Goal: Task Accomplishment & Management: Manage account settings

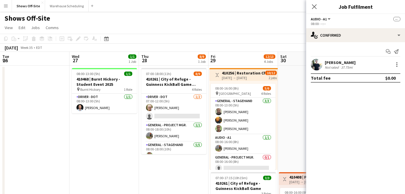
scroll to position [0, 211]
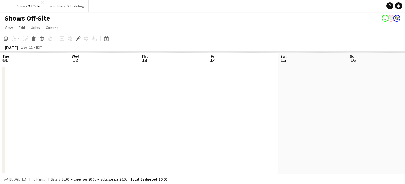
scroll to position [0, 200]
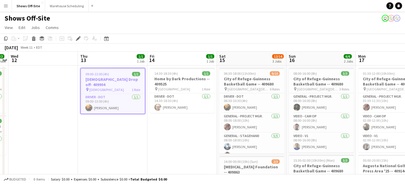
click at [8, 10] on button "Menu" at bounding box center [6, 6] width 12 height 12
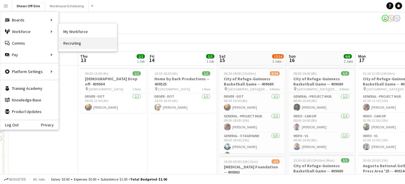
click at [84, 41] on link "Recruiting" at bounding box center [88, 43] width 58 height 12
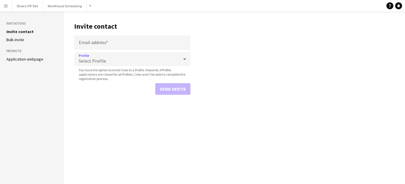
click at [136, 55] on div "Select Profile" at bounding box center [126, 59] width 105 height 14
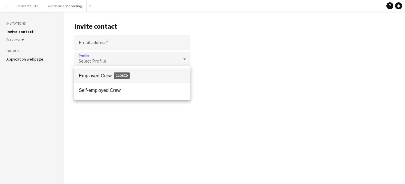
click at [132, 46] on div at bounding box center [202, 92] width 405 height 184
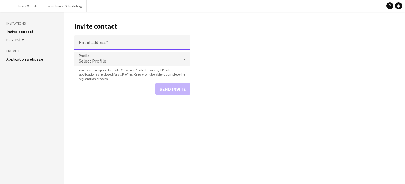
click at [128, 43] on input "Email address" at bounding box center [132, 42] width 116 height 15
paste input "**********"
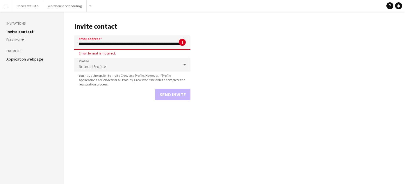
scroll to position [0, 206]
drag, startPoint x: 185, startPoint y: 44, endPoint x: 40, endPoint y: 44, distance: 145.5
click at [40, 45] on div "**********" at bounding box center [202, 98] width 405 height 173
type input "**********"
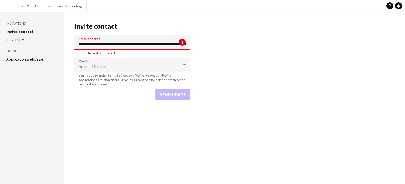
scroll to position [0, 350]
drag, startPoint x: 78, startPoint y: 45, endPoint x: 245, endPoint y: 37, distance: 167.8
click at [246, 41] on main "**********" at bounding box center [234, 98] width 341 height 173
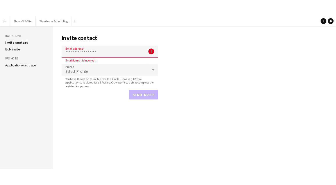
scroll to position [0, 0]
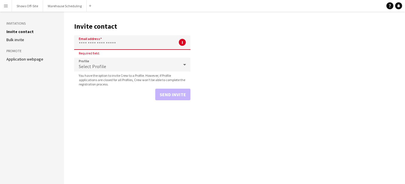
click at [87, 42] on input "Email address" at bounding box center [132, 42] width 116 height 15
paste input "**********"
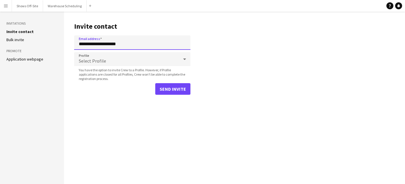
type input "**********"
click at [100, 72] on span "You have the option to invite Crew to a Profile. However, if Profile applicatio…" at bounding box center [132, 74] width 116 height 13
click at [99, 62] on span "Select Profile" at bounding box center [92, 61] width 27 height 6
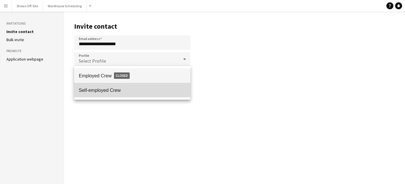
click at [109, 93] on mat-option "Self-employed Crew" at bounding box center [132, 90] width 116 height 15
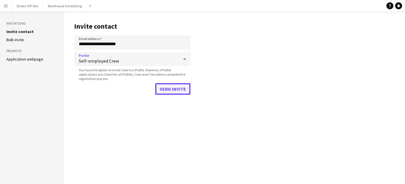
click at [167, 90] on button "Send invite" at bounding box center [172, 89] width 35 height 12
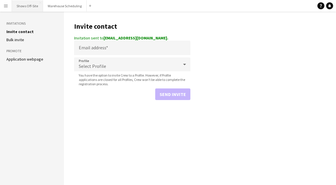
click at [30, 7] on button "Shows Off-Site Close" at bounding box center [27, 5] width 31 height 11
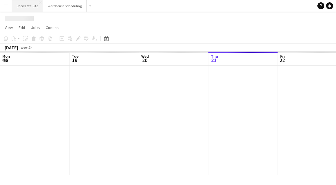
scroll to position [0, 139]
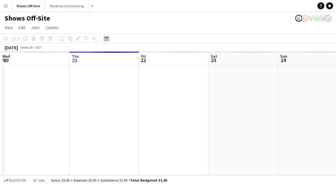
click at [109, 40] on div "Date picker" at bounding box center [106, 38] width 7 height 7
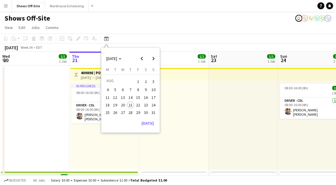
click at [142, 110] on button "30" at bounding box center [146, 113] width 8 height 8
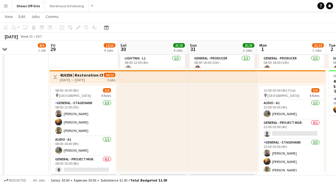
scroll to position [24, 0]
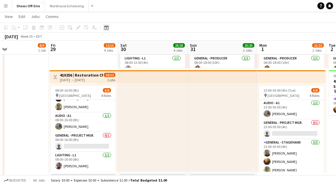
click at [107, 28] on icon "Date picker" at bounding box center [106, 27] width 5 height 5
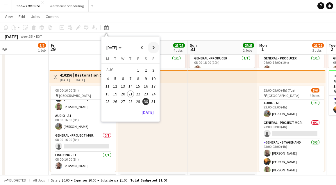
click at [150, 45] on span "Next month" at bounding box center [154, 48] width 12 height 12
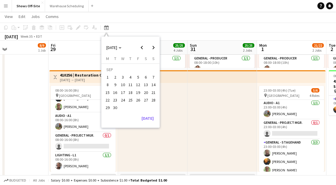
click at [137, 93] on span "19" at bounding box center [137, 92] width 7 height 7
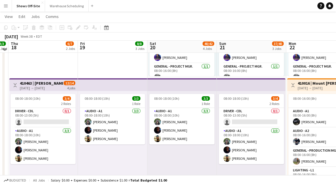
scroll to position [195, 0]
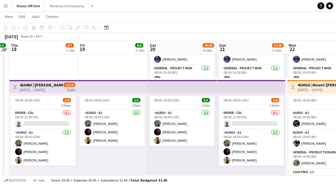
click at [32, 88] on div "[DATE] → [DATE]" at bounding box center [41, 90] width 43 height 4
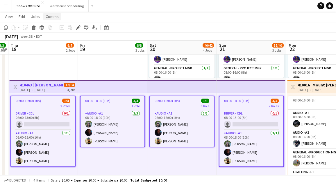
click at [51, 17] on span "Comms" at bounding box center [52, 16] width 13 height 5
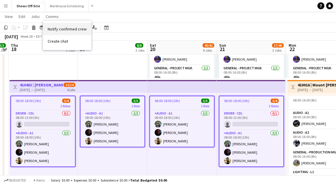
click at [54, 31] on span "Notify confirmed crew" at bounding box center [67, 28] width 39 height 5
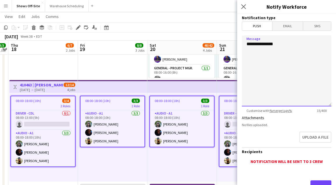
click at [301, 70] on textarea "**********" at bounding box center [286, 70] width 89 height 71
drag, startPoint x: 293, startPoint y: 62, endPoint x: 227, endPoint y: 41, distance: 69.5
click at [289, 64] on textarea "**********" at bounding box center [286, 70] width 89 height 71
drag, startPoint x: 284, startPoint y: 63, endPoint x: 232, endPoint y: 58, distance: 52.5
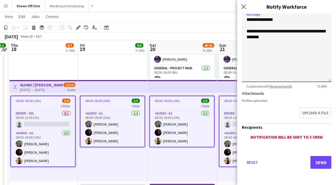
type textarea "**********"
click at [318, 164] on button "Send" at bounding box center [320, 162] width 21 height 13
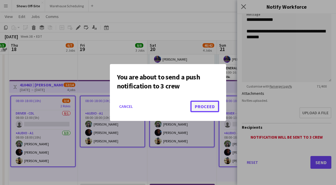
click at [214, 104] on button "Proceed" at bounding box center [204, 107] width 29 height 12
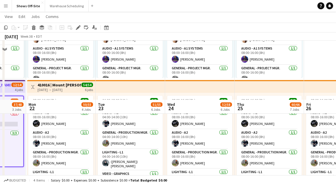
scroll to position [302, 0]
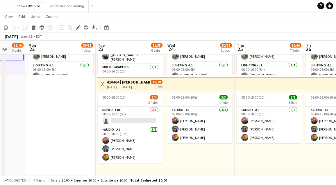
click at [114, 83] on h3 "410464 | [PERSON_NAME] Conference in [GEOGRAPHIC_DATA]" at bounding box center [128, 82] width 43 height 5
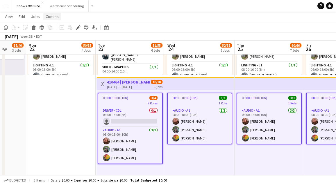
click at [51, 18] on span "Comms" at bounding box center [52, 16] width 13 height 5
click at [85, 30] on link "Notify confirmed crew" at bounding box center [67, 29] width 48 height 12
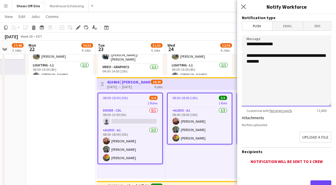
click at [276, 77] on textarea "**********" at bounding box center [286, 70] width 89 height 71
click at [260, 55] on textarea "**********" at bounding box center [286, 70] width 89 height 71
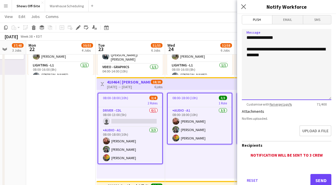
click at [280, 78] on textarea "**********" at bounding box center [286, 64] width 89 height 71
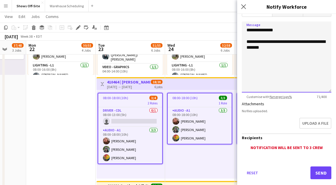
type textarea "**********"
click at [321, 174] on button "Send" at bounding box center [320, 173] width 21 height 13
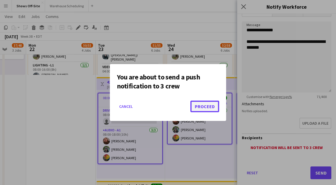
click at [209, 105] on button "Proceed" at bounding box center [204, 107] width 29 height 12
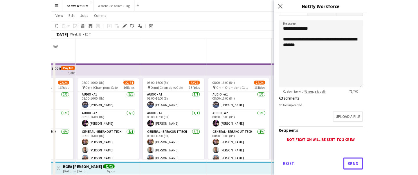
scroll to position [302, 0]
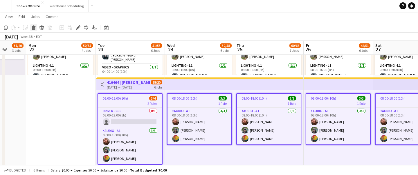
click at [34, 29] on icon at bounding box center [33, 28] width 3 height 3
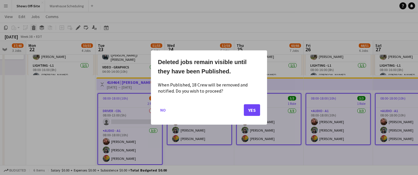
scroll to position [0, 0]
click at [246, 110] on button "Yes" at bounding box center [252, 110] width 16 height 12
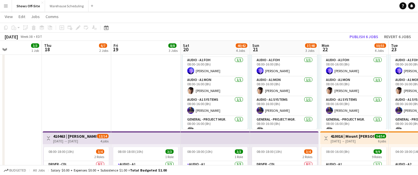
scroll to position [0, 164]
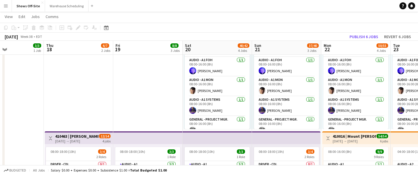
click at [66, 139] on div "[DATE] → [DATE]" at bounding box center [76, 141] width 43 height 4
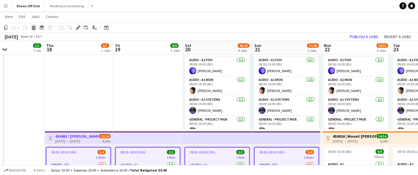
click at [34, 26] on icon at bounding box center [34, 25] width 4 height 1
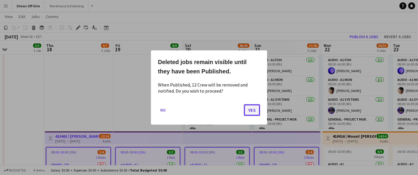
click at [249, 108] on button "Yes" at bounding box center [252, 110] width 16 height 12
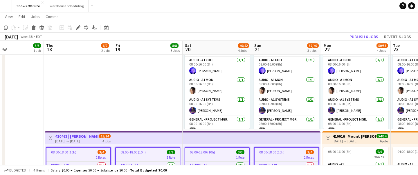
scroll to position [144, 0]
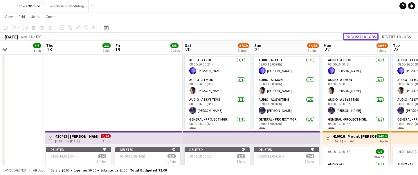
click at [357, 35] on button "Publish 10 jobs" at bounding box center [360, 37] width 35 height 8
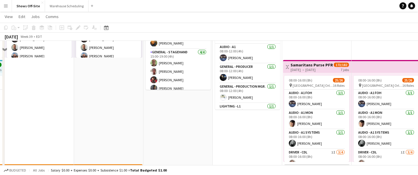
scroll to position [68, 0]
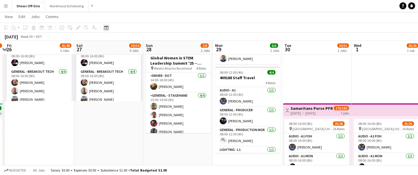
click at [104, 27] on icon at bounding box center [106, 27] width 4 height 5
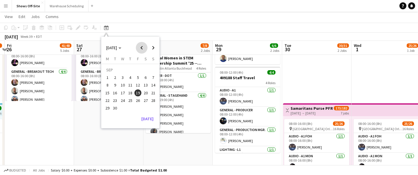
click at [140, 51] on span "Previous month" at bounding box center [142, 48] width 12 height 12
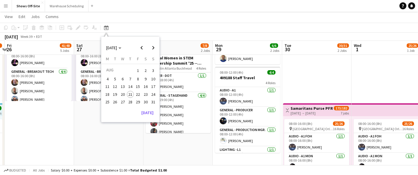
click at [137, 103] on span "29" at bounding box center [137, 101] width 7 height 7
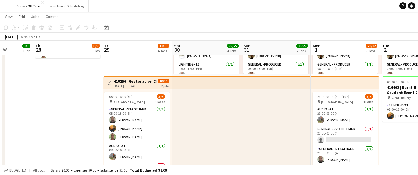
scroll to position [0, 242]
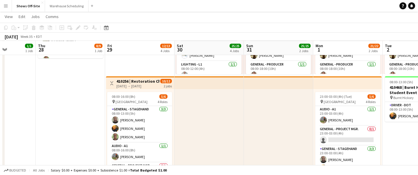
click at [148, 82] on h3 "410256 | Restoration Church - [GEOGRAPHIC_DATA] 2025" at bounding box center [137, 80] width 43 height 5
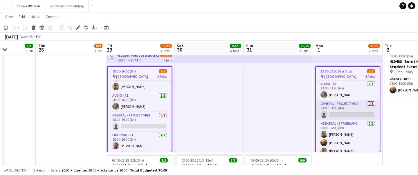
scroll to position [25, 0]
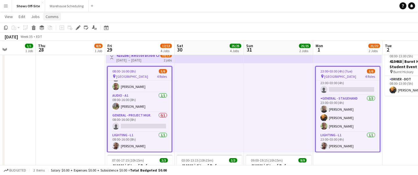
click at [52, 16] on span "Comms" at bounding box center [52, 16] width 13 height 5
click at [59, 29] on span "Notify confirmed crew" at bounding box center [67, 28] width 39 height 5
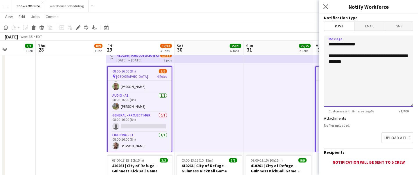
drag, startPoint x: 342, startPoint y: 56, endPoint x: 336, endPoint y: 56, distance: 6.4
click at [336, 56] on textarea "**********" at bounding box center [368, 70] width 89 height 71
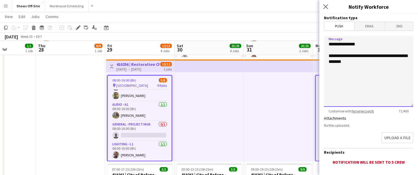
scroll to position [35, 0]
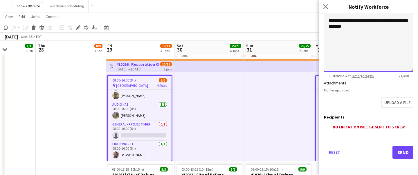
type textarea "**********"
click at [404, 150] on button "Send" at bounding box center [403, 152] width 21 height 13
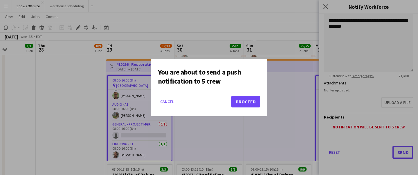
scroll to position [0, 0]
click at [256, 103] on button "Proceed" at bounding box center [245, 102] width 29 height 12
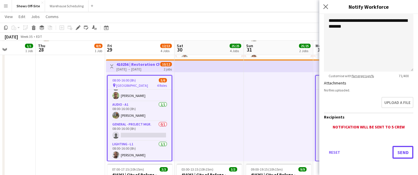
scroll to position [112, 0]
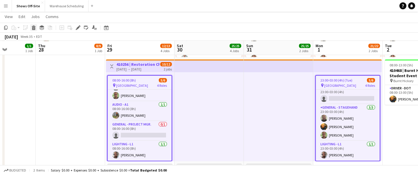
click at [34, 27] on icon at bounding box center [33, 28] width 3 height 3
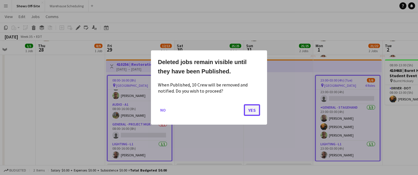
click at [251, 112] on button "Yes" at bounding box center [252, 110] width 16 height 12
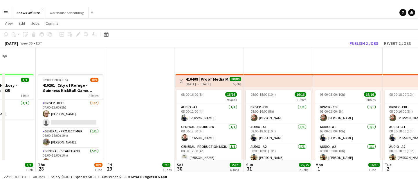
scroll to position [112, 0]
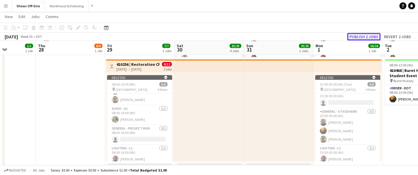
click at [360, 34] on button "Publish 2 jobs" at bounding box center [363, 37] width 33 height 8
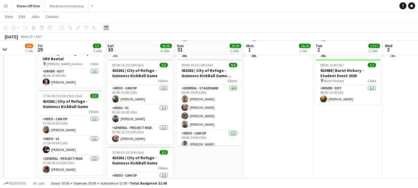
click at [104, 28] on icon at bounding box center [106, 27] width 4 height 5
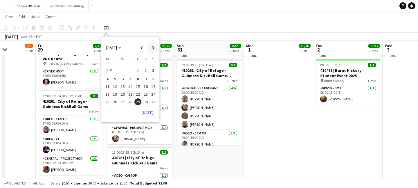
click at [158, 49] on span "Next month" at bounding box center [154, 48] width 12 height 12
click at [151, 47] on span "Next month" at bounding box center [154, 48] width 12 height 12
click at [125, 84] on span "12" at bounding box center [122, 86] width 7 height 7
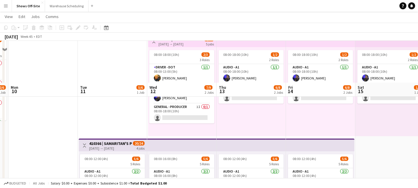
scroll to position [0, 0]
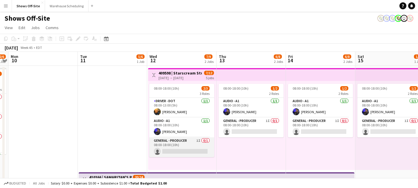
click at [170, 139] on app-card-role "General - Producer 1I 0/1 08:00-18:00 (10h) single-neutral-actions" at bounding box center [181, 147] width 65 height 20
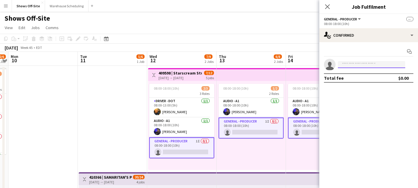
click at [349, 66] on input at bounding box center [371, 64] width 67 height 7
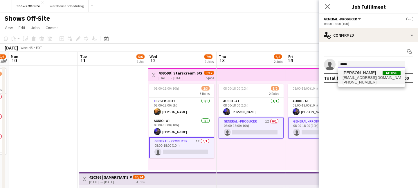
type input "*****"
click at [361, 73] on span "[PERSON_NAME]" at bounding box center [359, 72] width 33 height 5
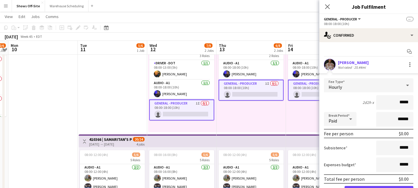
scroll to position [31, 0]
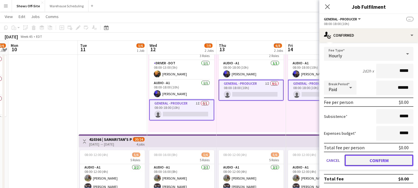
click at [371, 158] on button "Confirm" at bounding box center [379, 160] width 69 height 12
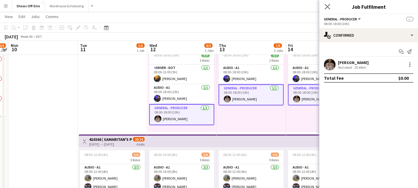
click at [324, 8] on app-icon "Close pop-in" at bounding box center [328, 7] width 8 height 8
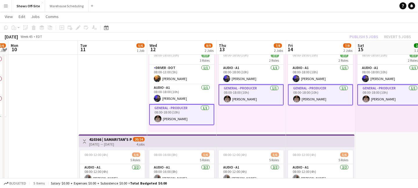
click at [364, 37] on div "Publish 5 jobs Revert 5 jobs" at bounding box center [381, 37] width 76 height 8
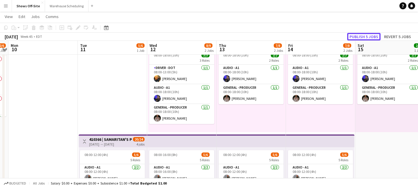
click at [364, 37] on button "Publish 5 jobs" at bounding box center [363, 37] width 33 height 8
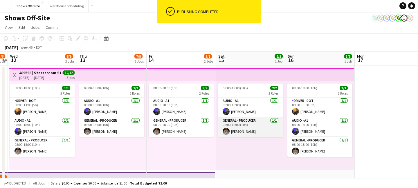
scroll to position [0, 168]
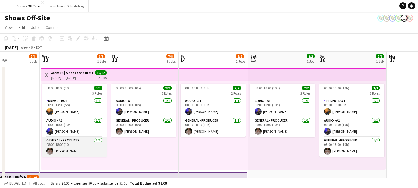
click at [76, 148] on app-card-role "General - Producer [DATE] 08:00-18:00 (10h) [PERSON_NAME]" at bounding box center [74, 147] width 65 height 20
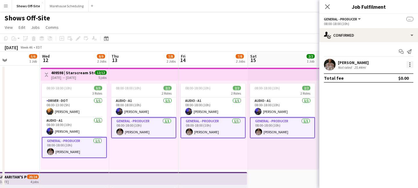
click at [404, 64] on div at bounding box center [410, 64] width 1 height 1
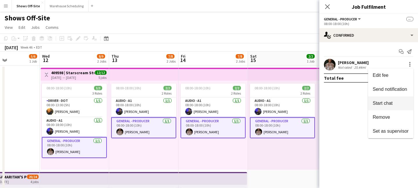
click at [392, 109] on button "Start chat" at bounding box center [390, 103] width 45 height 14
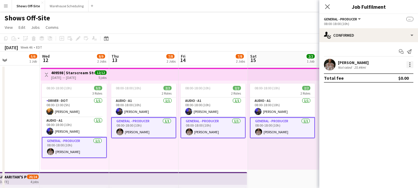
click at [404, 63] on div at bounding box center [410, 64] width 7 height 7
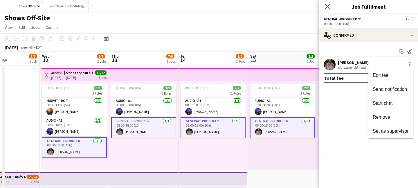
click at [382, 119] on span "Remove" at bounding box center [381, 116] width 17 height 5
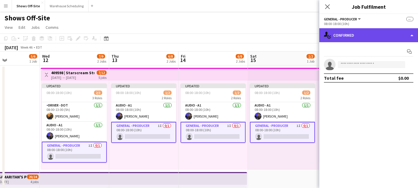
click at [362, 40] on div "single-neutral-actions-check-2 Confirmed" at bounding box center [369, 35] width 99 height 14
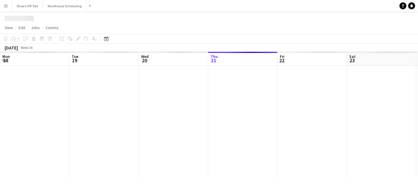
scroll to position [0, 139]
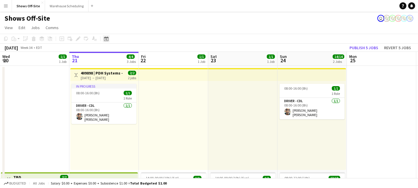
click at [108, 40] on icon at bounding box center [106, 38] width 4 height 5
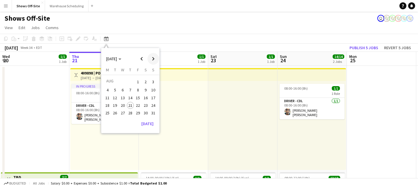
click at [153, 61] on span "Next month" at bounding box center [154, 59] width 12 height 12
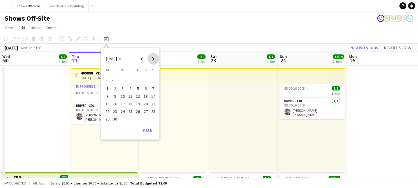
click at [153, 61] on span "Next month" at bounding box center [154, 59] width 12 height 12
click at [152, 61] on span "Next month" at bounding box center [154, 59] width 12 height 12
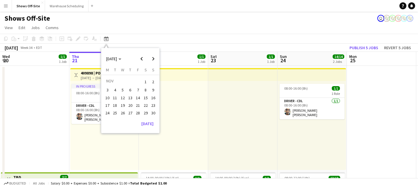
click at [126, 98] on span "12" at bounding box center [122, 97] width 7 height 7
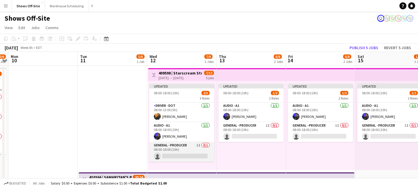
click at [189, 153] on app-card-role "General - Producer 1I 0/1 08:00-18:00 (10h) single-neutral-actions" at bounding box center [181, 152] width 65 height 20
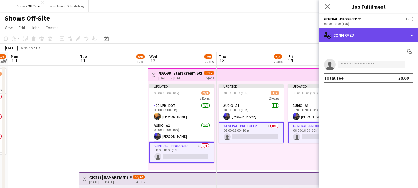
click at [337, 33] on div "single-neutral-actions-check-2 Confirmed" at bounding box center [369, 35] width 99 height 14
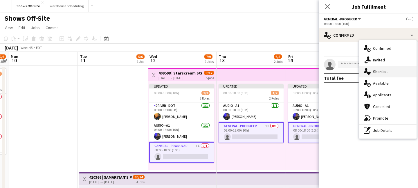
click at [376, 66] on div "single-neutral-actions-heart Shortlist" at bounding box center [388, 72] width 58 height 12
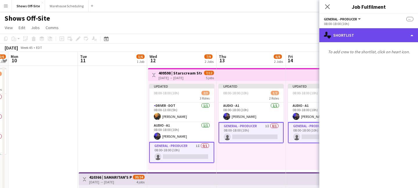
click at [369, 31] on div "single-neutral-actions-heart Shortlist" at bounding box center [369, 35] width 99 height 14
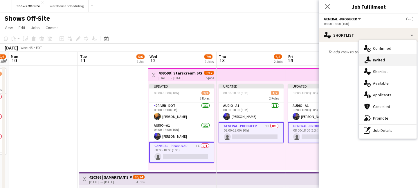
click at [374, 61] on div "single-neutral-actions-share-1 Invited" at bounding box center [388, 60] width 58 height 12
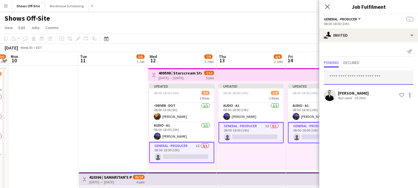
click at [376, 80] on input "text" at bounding box center [368, 77] width 89 height 15
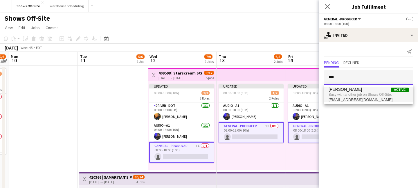
type input "***"
click at [379, 93] on span "Busy with another job on Shows Off-Site." at bounding box center [369, 94] width 80 height 5
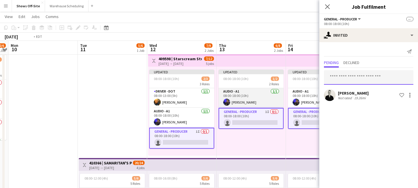
scroll to position [0, 277]
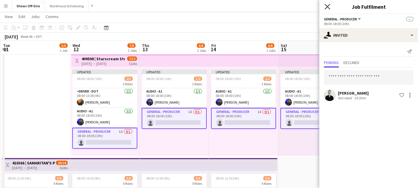
click at [329, 4] on icon at bounding box center [328, 7] width 6 height 6
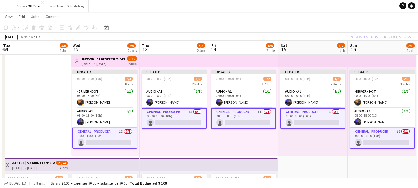
click at [361, 30] on app-toolbar "Copy Paste Paste Command V Paste with crew Command Shift V Paste linked Job [GE…" at bounding box center [209, 28] width 418 height 10
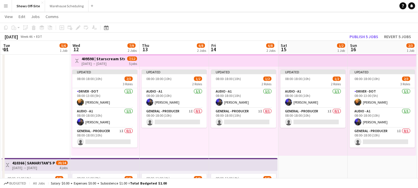
click at [361, 31] on app-toolbar "Copy Paste Paste Command V Paste with crew Command Shift V Paste linked Job [GE…" at bounding box center [209, 28] width 418 height 10
click at [355, 36] on button "Publish 5 jobs" at bounding box center [363, 37] width 33 height 8
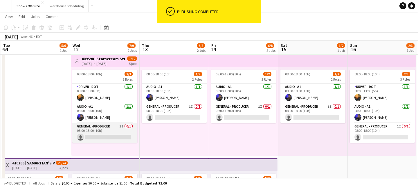
click at [115, 129] on app-card-role "General - Producer 1I 0/1 08:00-18:00 (10h) single-neutral-actions" at bounding box center [104, 133] width 65 height 20
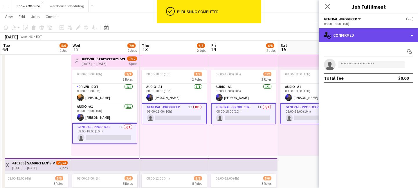
click at [367, 33] on div "single-neutral-actions-check-2 Confirmed" at bounding box center [369, 35] width 99 height 14
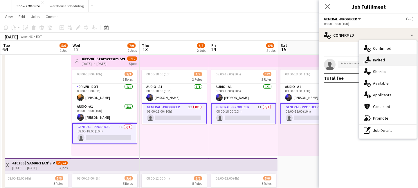
click at [378, 59] on div "single-neutral-actions-share-1 Invited" at bounding box center [388, 60] width 58 height 12
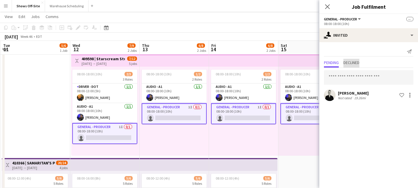
click at [355, 64] on span "Declined" at bounding box center [352, 62] width 16 height 4
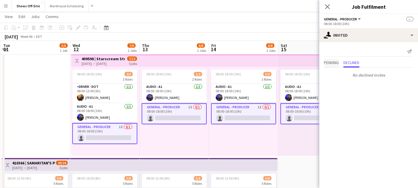
click at [338, 61] on span "Pending" at bounding box center [331, 62] width 15 height 4
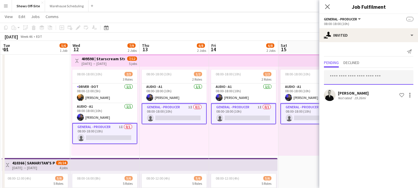
click at [347, 78] on input "text" at bounding box center [368, 77] width 89 height 15
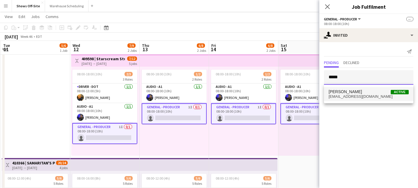
type input "*****"
click at [353, 91] on span "[PERSON_NAME] Active" at bounding box center [369, 91] width 80 height 5
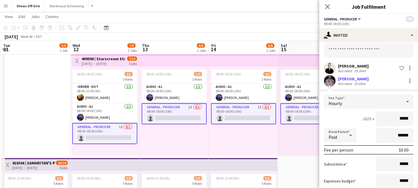
scroll to position [64, 0]
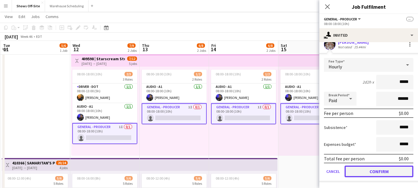
click at [382, 170] on button "Confirm" at bounding box center [379, 171] width 69 height 12
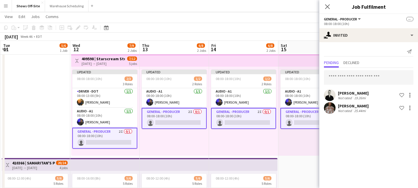
scroll to position [0, 0]
click at [326, 8] on icon at bounding box center [328, 7] width 6 height 6
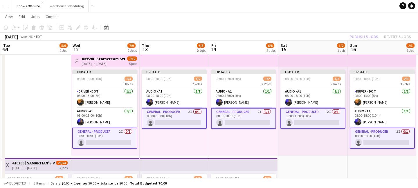
click at [359, 32] on app-toolbar "Copy Paste Paste Command V Paste with crew Command Shift V Paste linked Job [GE…" at bounding box center [209, 28] width 418 height 10
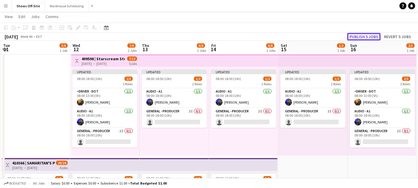
click at [361, 37] on button "Publish 5 jobs" at bounding box center [363, 37] width 33 height 8
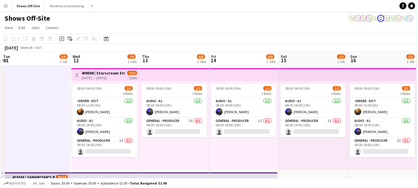
click at [107, 38] on icon "Date picker" at bounding box center [106, 38] width 5 height 5
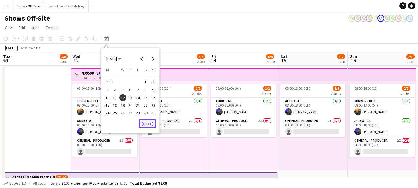
click at [148, 122] on button "[DATE]" at bounding box center [147, 123] width 17 height 9
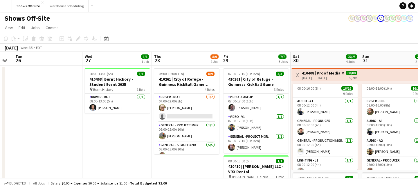
scroll to position [0, 263]
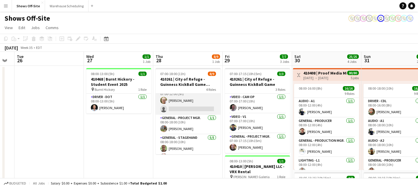
click at [194, 105] on app-card-role "Driver - DOT [DATE] 07:00-12:00 (5h) [PERSON_NAME] single-neutral-actions" at bounding box center [188, 100] width 65 height 28
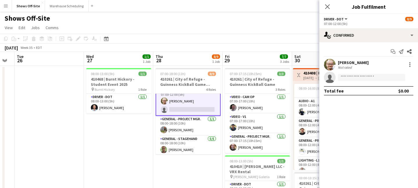
scroll to position [8, 0]
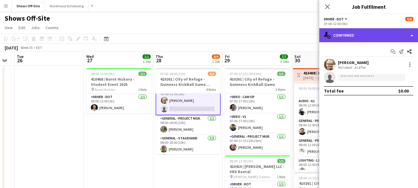
click at [350, 31] on div "single-neutral-actions-check-2 Confirmed" at bounding box center [369, 35] width 99 height 14
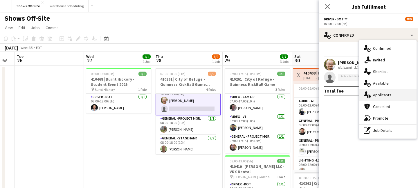
click at [375, 90] on div "single-neutral-actions-information Applicants" at bounding box center [388, 95] width 58 height 12
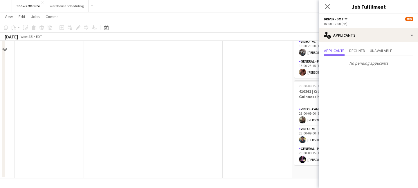
scroll to position [0, 0]
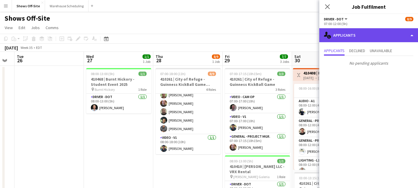
click at [348, 38] on div "single-neutral-actions-information Applicants" at bounding box center [369, 35] width 99 height 14
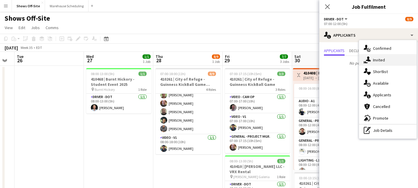
click at [369, 63] on icon "single-neutral-actions-share-1" at bounding box center [367, 59] width 7 height 7
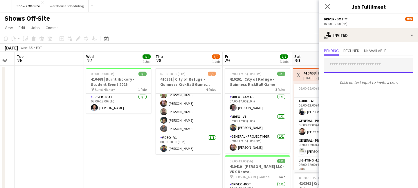
click at [358, 61] on input "text" at bounding box center [368, 65] width 89 height 15
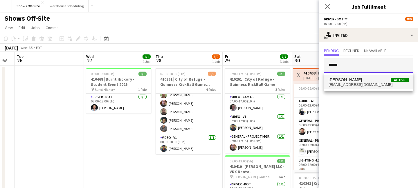
type input "*****"
click at [374, 78] on span "[PERSON_NAME] Active" at bounding box center [369, 79] width 80 height 5
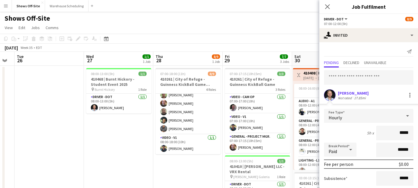
scroll to position [51, 0]
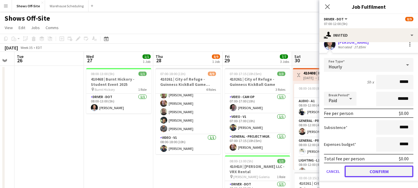
click at [379, 172] on button "Confirm" at bounding box center [379, 171] width 69 height 12
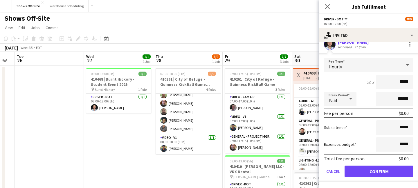
scroll to position [0, 0]
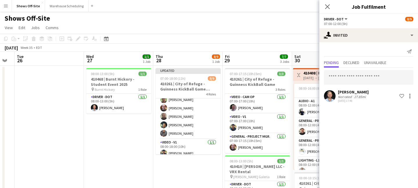
click at [328, 6] on icon at bounding box center [327, 6] width 5 height 5
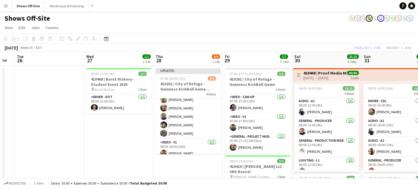
click at [360, 42] on app-toolbar "Copy Paste Paste Command V Paste with crew Command Shift V Paste linked Job [GE…" at bounding box center [209, 39] width 418 height 10
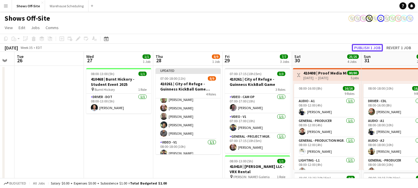
click at [364, 46] on button "Publish 1 job" at bounding box center [367, 48] width 31 height 8
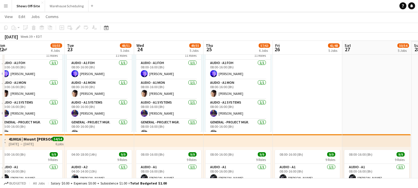
scroll to position [0, 0]
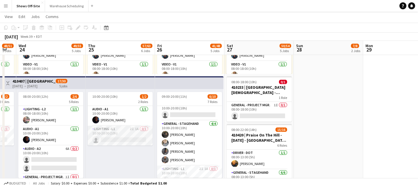
click at [123, 140] on app-card-role "Lighting - L1 2I 1A 0/1 10:00-20:00 (10h) single-neutral-actions" at bounding box center [120, 135] width 65 height 20
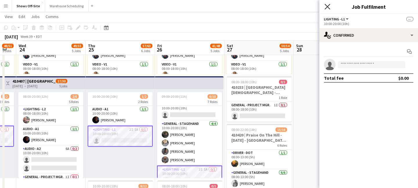
click at [325, 6] on icon "Close pop-in" at bounding box center [328, 7] width 6 height 6
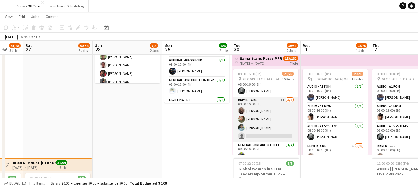
click at [278, 114] on app-card-role "Driver - CDL 1I [DATE] 08:00-16:00 (8h) [PERSON_NAME] [PERSON_NAME] [PERSON_NAM…" at bounding box center [266, 118] width 65 height 45
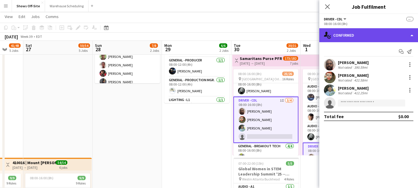
click at [346, 33] on div "single-neutral-actions-check-2 Confirmed" at bounding box center [369, 35] width 99 height 14
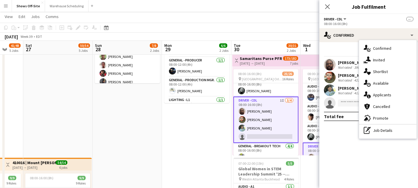
click at [376, 92] on div "single-neutral-actions-information Applicants" at bounding box center [388, 95] width 58 height 12
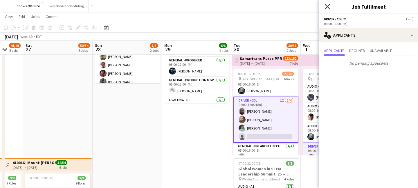
click at [328, 9] on icon "Close pop-in" at bounding box center [328, 7] width 6 height 6
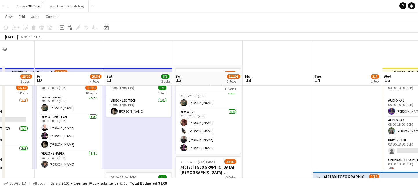
scroll to position [91, 0]
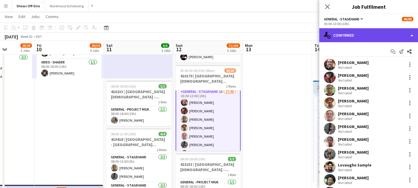
click at [355, 33] on div "single-neutral-actions-check-2 Confirmed" at bounding box center [369, 35] width 99 height 14
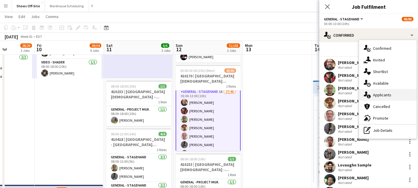
click at [382, 91] on div "single-neutral-actions-information Applicants" at bounding box center [388, 95] width 58 height 12
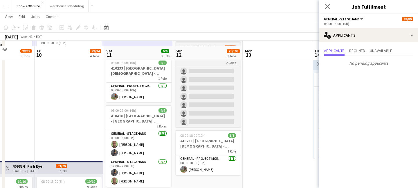
scroll to position [114, 0]
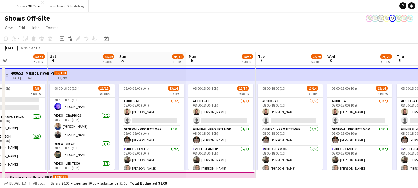
scroll to position [0, 0]
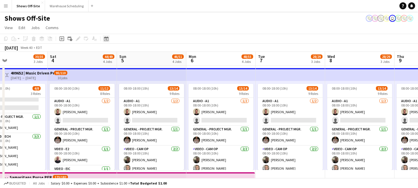
click at [110, 39] on div "Date picker" at bounding box center [106, 38] width 7 height 7
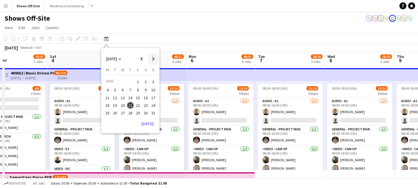
click at [158, 58] on span "Next month" at bounding box center [154, 59] width 12 height 12
click at [106, 112] on span "22" at bounding box center [107, 111] width 7 height 7
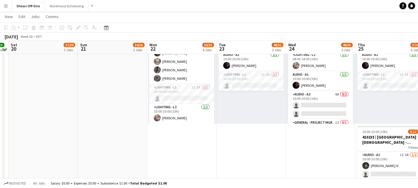
scroll to position [460, 0]
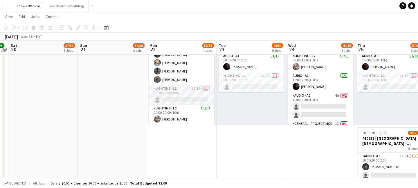
click at [184, 91] on app-card-role "Lighting - L1 2I 1A 0/1 10:00-20:00 (10h) single-neutral-actions" at bounding box center [181, 95] width 65 height 20
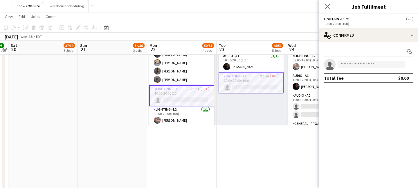
click at [2, 7] on button "Menu" at bounding box center [6, 6] width 12 height 12
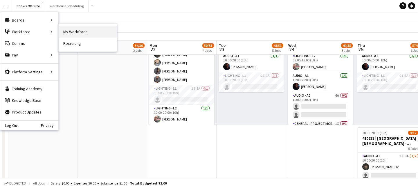
click at [80, 28] on link "My Workforce" at bounding box center [88, 32] width 58 height 12
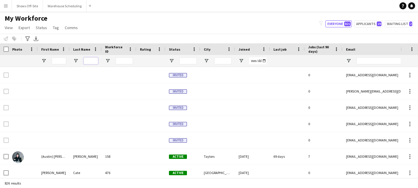
click at [88, 58] on input "Last Name Filter Input" at bounding box center [91, 60] width 15 height 7
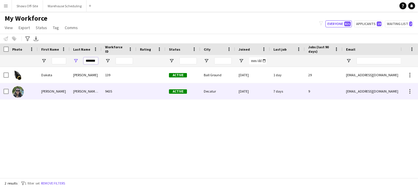
type input "*******"
click at [91, 92] on div "[PERSON_NAME] IV" at bounding box center [86, 91] width 32 height 16
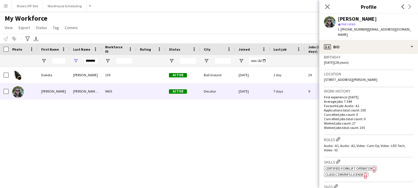
scroll to position [111, 0]
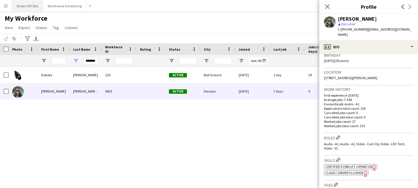
click at [23, 8] on button "Shows Off-Site Close" at bounding box center [27, 5] width 31 height 11
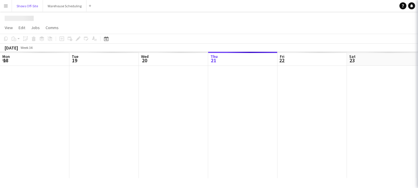
scroll to position [0, 139]
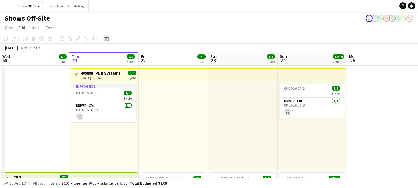
click at [104, 36] on div "Date picker" at bounding box center [106, 38] width 7 height 7
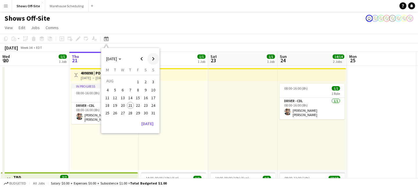
click at [155, 60] on span "Next month" at bounding box center [154, 59] width 12 height 12
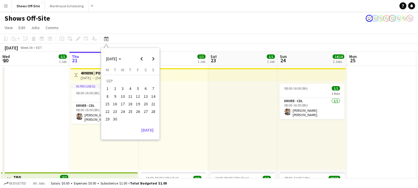
click at [106, 112] on span "22" at bounding box center [107, 111] width 7 height 7
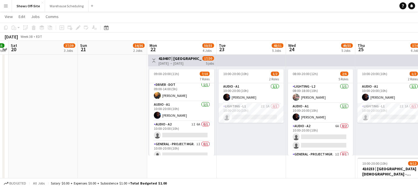
scroll to position [3, 0]
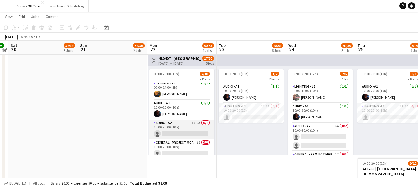
click at [176, 130] on app-card-role "Audio - A2 1I 6A 0/1 10:00-20:00 (10h) single-neutral-actions" at bounding box center [181, 129] width 65 height 20
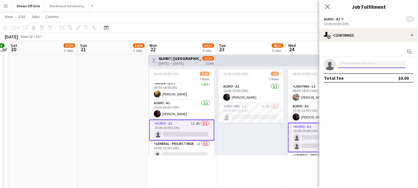
click at [362, 66] on input at bounding box center [371, 64] width 67 height 7
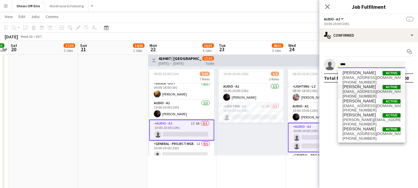
type input "****"
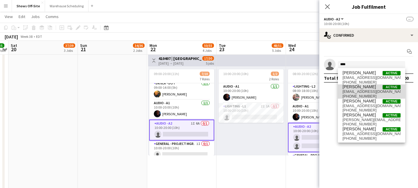
click at [364, 94] on span "[PHONE_NUMBER]" at bounding box center [372, 96] width 58 height 5
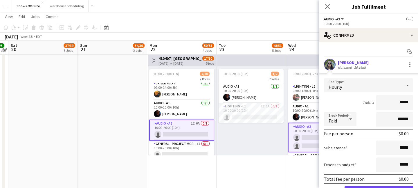
scroll to position [31, 0]
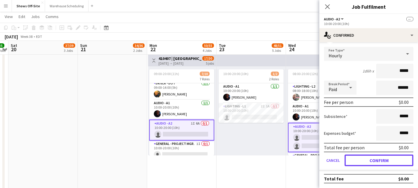
click at [376, 161] on button "Confirm" at bounding box center [379, 160] width 69 height 12
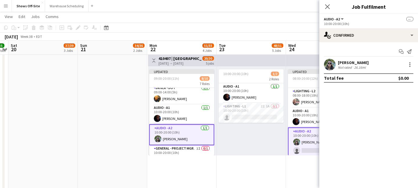
scroll to position [0, 0]
click at [324, 9] on div "Close pop-in" at bounding box center [328, 6] width 16 height 13
click at [326, 6] on icon "Close pop-in" at bounding box center [328, 7] width 6 height 6
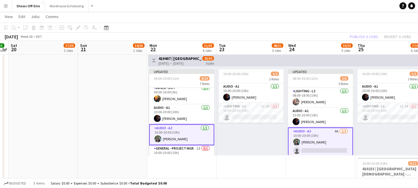
click at [361, 36] on div "Publish 3 jobs Revert 3 jobs" at bounding box center [381, 37] width 76 height 8
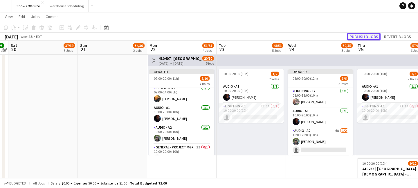
click at [361, 36] on button "Publish 3 jobs" at bounding box center [363, 37] width 33 height 8
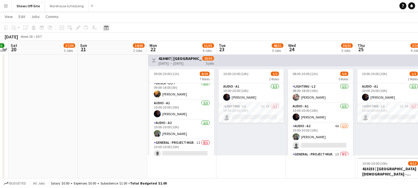
click at [107, 29] on icon "Date picker" at bounding box center [106, 27] width 5 height 5
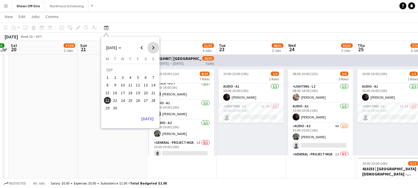
click at [154, 44] on span "Next month" at bounding box center [154, 48] width 12 height 12
click at [143, 51] on span "Previous month" at bounding box center [142, 48] width 12 height 12
click at [153, 85] on span "12" at bounding box center [153, 85] width 7 height 7
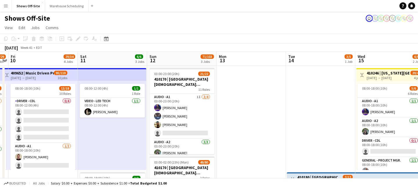
click at [106, 34] on app-toolbar "Copy Paste Paste Command V Paste with crew Command Shift V Paste linked Job [GE…" at bounding box center [209, 39] width 418 height 10
click at [106, 38] on icon at bounding box center [106, 38] width 4 height 5
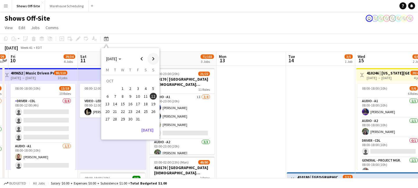
click at [152, 58] on span "Next month" at bounding box center [154, 59] width 12 height 12
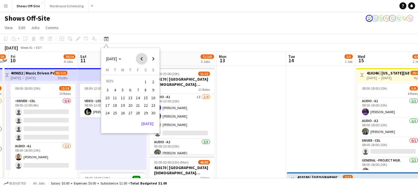
click at [146, 60] on span "Previous month" at bounding box center [142, 59] width 12 height 12
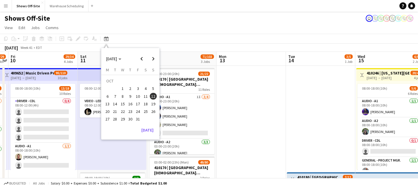
click at [152, 103] on span "19" at bounding box center [153, 103] width 7 height 7
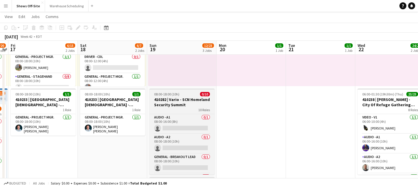
scroll to position [0, 200]
click at [178, 101] on h3 "410282 | Vario - SCN Homeland Security Summit" at bounding box center [182, 102] width 65 height 10
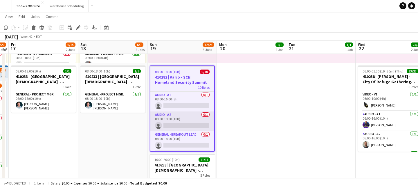
scroll to position [105, 0]
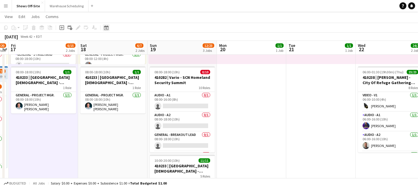
click at [105, 28] on icon "Date picker" at bounding box center [106, 27] width 5 height 5
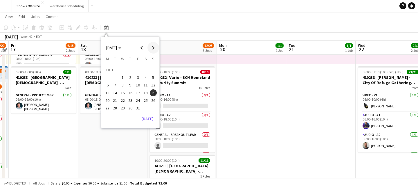
click at [157, 46] on span "Next month" at bounding box center [154, 48] width 12 height 12
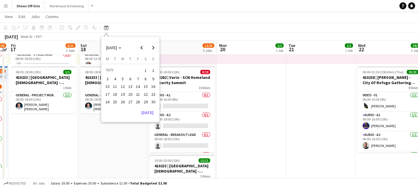
click at [123, 87] on span "12" at bounding box center [122, 86] width 7 height 7
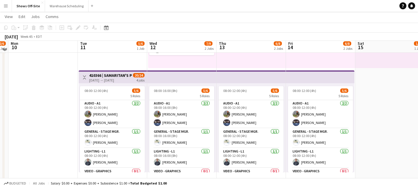
scroll to position [0, 0]
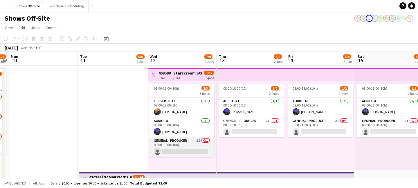
click at [169, 142] on app-card-role "General - Producer 2I 0/1 08:00-18:00 (10h) single-neutral-actions" at bounding box center [181, 147] width 65 height 20
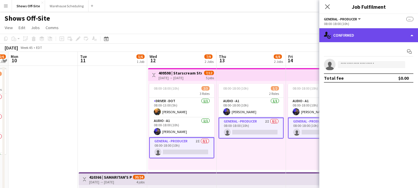
click at [340, 34] on div "single-neutral-actions-check-2 Confirmed" at bounding box center [369, 35] width 99 height 14
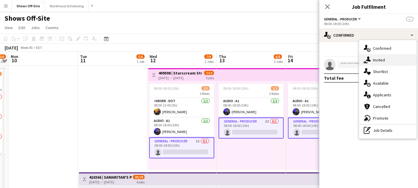
click at [371, 60] on div "single-neutral-actions-share-1 Invited" at bounding box center [388, 60] width 58 height 12
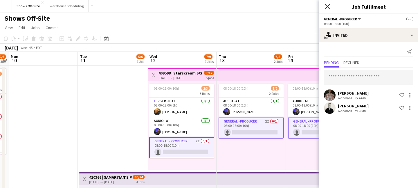
click at [329, 5] on icon at bounding box center [328, 7] width 6 height 6
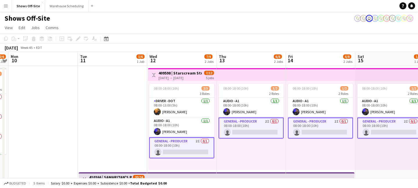
click at [248, 30] on app-page-menu "View Day view expanded Day view collapsed Month view Date picker Jump to [DATE]…" at bounding box center [209, 28] width 418 height 11
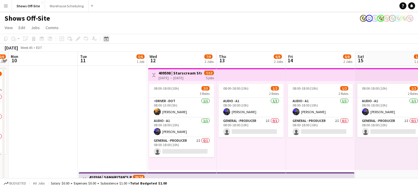
click at [107, 40] on icon "Date picker" at bounding box center [106, 38] width 5 height 5
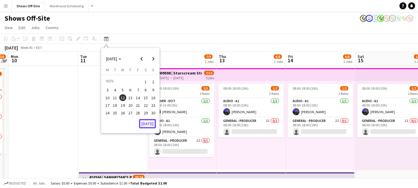
click at [145, 127] on button "[DATE]" at bounding box center [147, 123] width 17 height 9
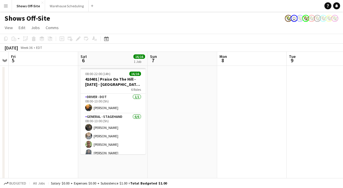
scroll to position [0, 130]
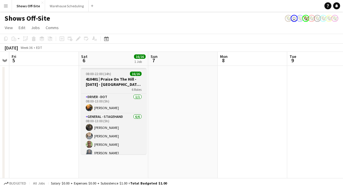
click at [122, 72] on div "08:00-22:00 (14h) 16/16" at bounding box center [113, 73] width 65 height 4
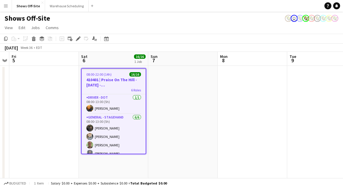
click at [78, 35] on app-toolbar "Copy Paste Paste Command V Paste with crew Command Shift V Paste linked Job [GE…" at bounding box center [171, 39] width 343 height 10
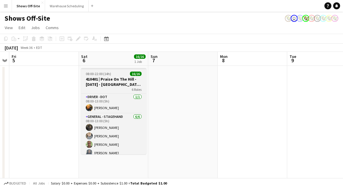
click at [104, 80] on h3 "410401 | Praise On The Hill - [DATE] - [GEOGRAPHIC_DATA], [GEOGRAPHIC_DATA]" at bounding box center [113, 81] width 65 height 10
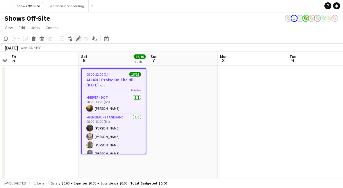
click at [79, 37] on icon at bounding box center [79, 36] width 1 height 1
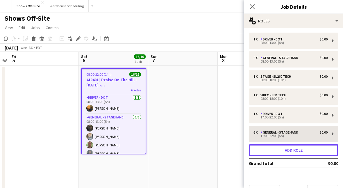
click at [291, 148] on button "Add role" at bounding box center [293, 150] width 89 height 12
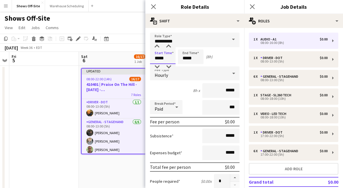
drag, startPoint x: 169, startPoint y: 55, endPoint x: 141, endPoint y: 55, distance: 28.2
click at [161, 56] on input "*****" at bounding box center [163, 56] width 26 height 15
drag, startPoint x: 171, startPoint y: 56, endPoint x: 147, endPoint y: 56, distance: 23.8
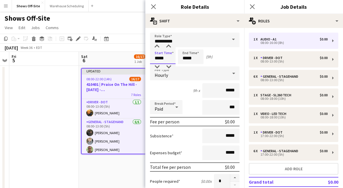
type input "*****"
click at [194, 57] on input "*****" at bounding box center [191, 56] width 26 height 15
click at [184, 67] on div at bounding box center [185, 67] width 12 height 6
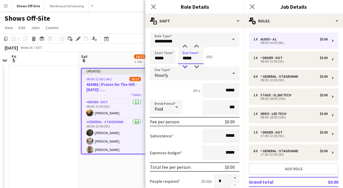
click at [184, 67] on div at bounding box center [185, 67] width 12 height 6
type input "*****"
click at [186, 44] on div at bounding box center [185, 47] width 12 height 6
click at [186, 39] on input "**********" at bounding box center [194, 40] width 89 height 15
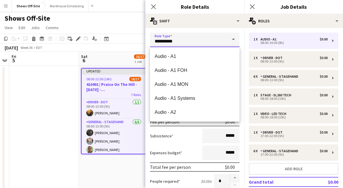
drag, startPoint x: 183, startPoint y: 43, endPoint x: 128, endPoint y: 43, distance: 54.9
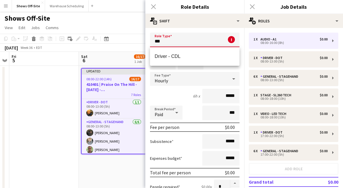
click at [160, 53] on mat-option "Driver - CDL" at bounding box center [194, 56] width 89 height 14
type input "**********"
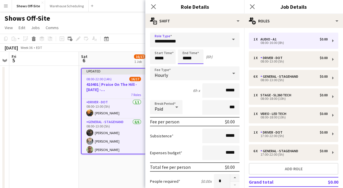
click at [193, 62] on input "*****" at bounding box center [191, 56] width 26 height 15
type input "*****"
click at [186, 67] on div at bounding box center [185, 67] width 12 height 6
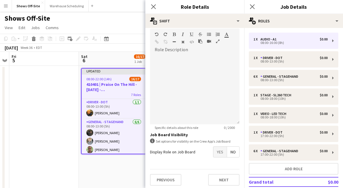
scroll to position [176, 0]
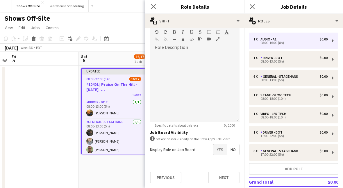
click at [218, 151] on span "Yes" at bounding box center [219, 149] width 13 height 10
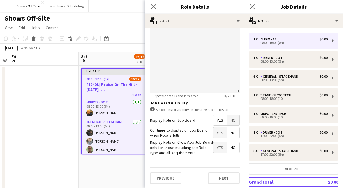
scroll to position [206, 0]
click at [231, 136] on span "No" at bounding box center [233, 132] width 12 height 10
click at [220, 147] on span "Yes" at bounding box center [219, 147] width 13 height 10
click at [155, 7] on icon "Close pop-in" at bounding box center [153, 7] width 6 height 6
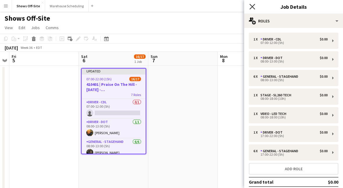
click at [251, 5] on icon "Close pop-in" at bounding box center [252, 7] width 6 height 6
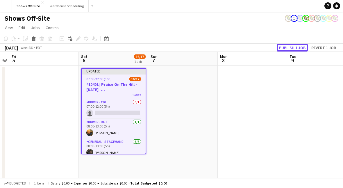
click at [292, 46] on button "Publish 1 job" at bounding box center [292, 48] width 31 height 8
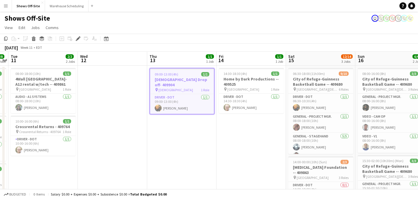
click at [111, 38] on div "Date picker AUG 2025 AUG 2025 Monday M Tuesday T Wednesday W Thursday T Friday …" at bounding box center [104, 38] width 13 height 7
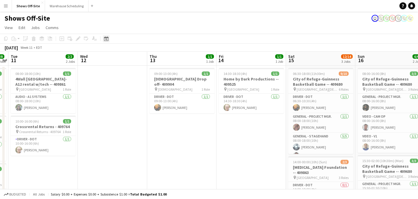
click at [107, 38] on icon "Date picker" at bounding box center [106, 38] width 5 height 5
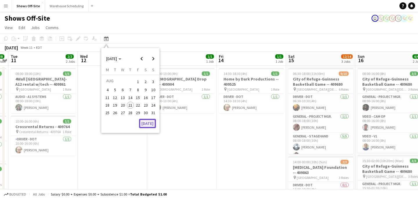
click at [143, 127] on button "[DATE]" at bounding box center [147, 123] width 17 height 9
